Goal: Navigation & Orientation: Find specific page/section

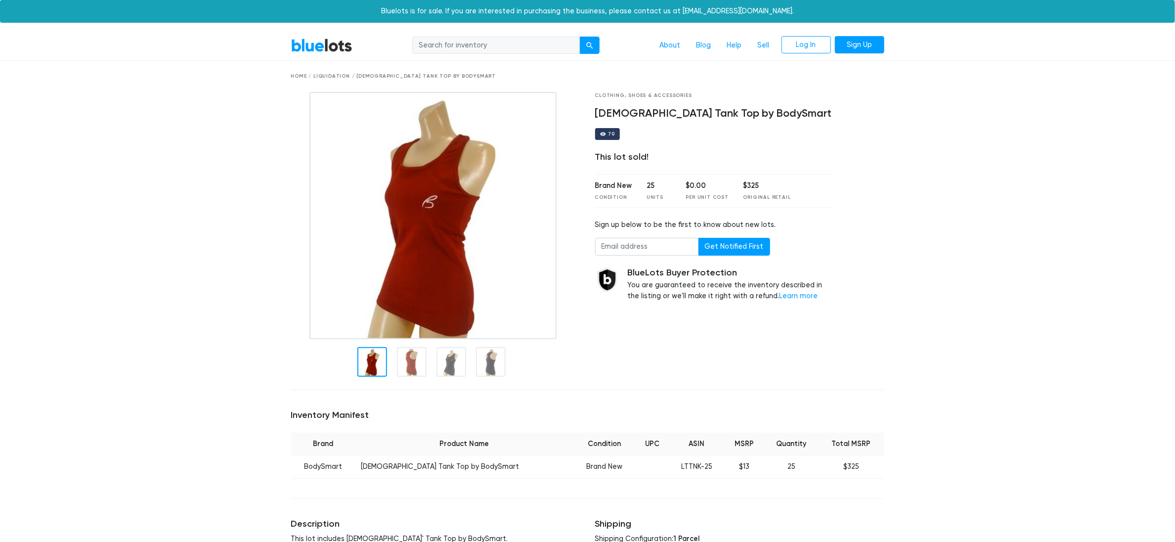
click at [323, 43] on link "BlueLots" at bounding box center [321, 45] width 61 height 14
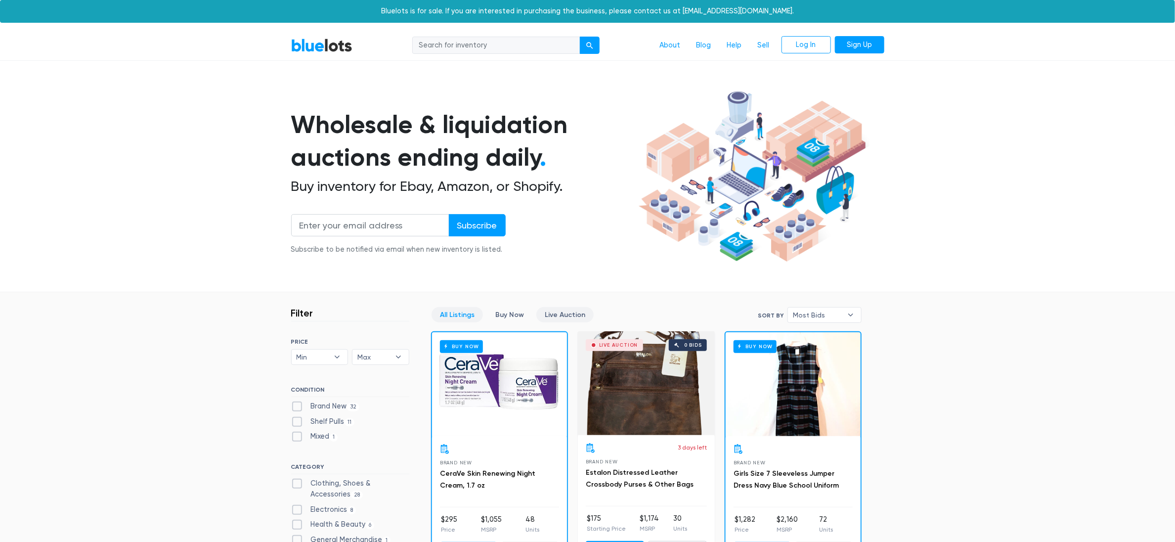
click at [551, 319] on link "Live Auction" at bounding box center [564, 314] width 57 height 15
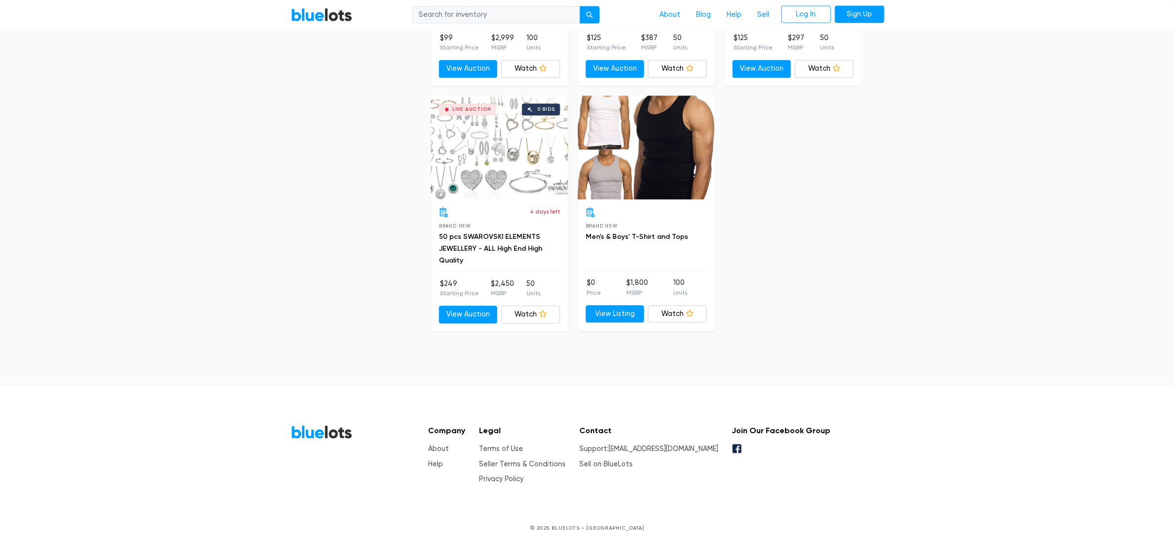
scroll to position [3673, 0]
